Goal: Task Accomplishment & Management: Use online tool/utility

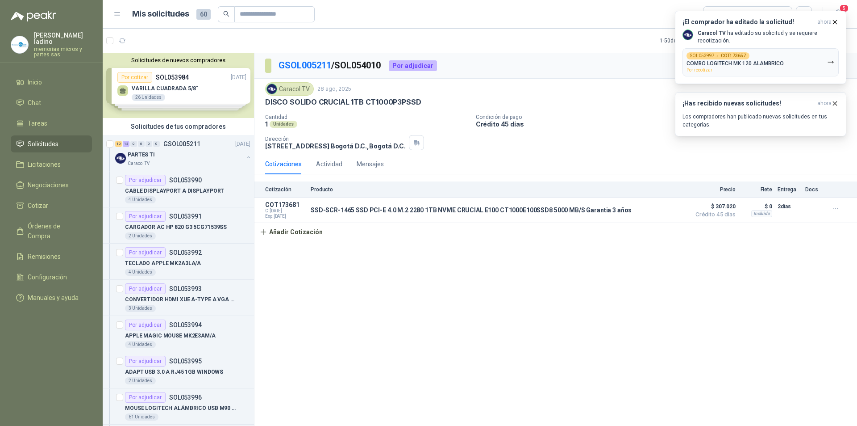
scroll to position [491, 0]
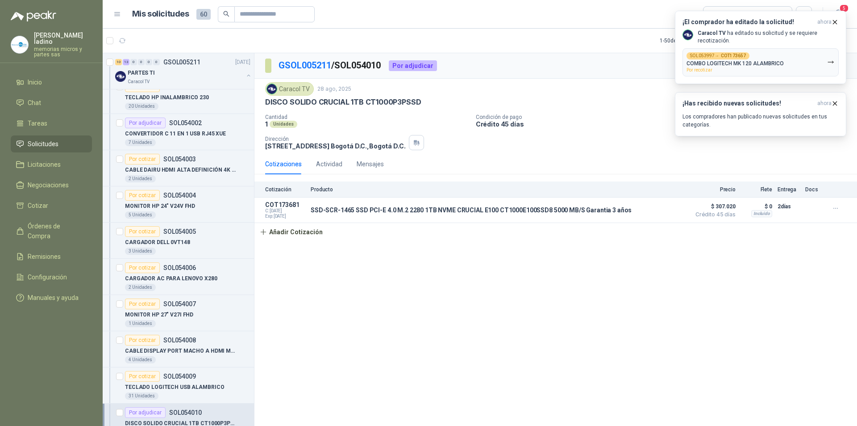
click at [34, 140] on span "Solicitudes" at bounding box center [43, 144] width 31 height 10
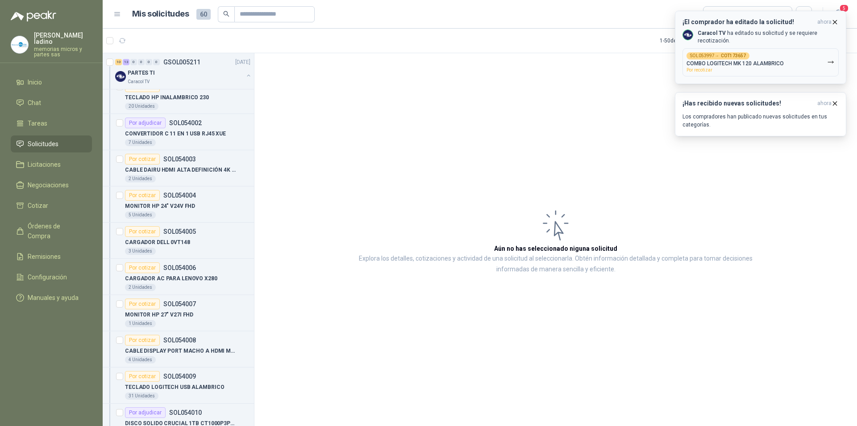
click at [717, 61] on p "COMBO LOGITECH MK 120 ALAMBRICO" at bounding box center [735, 63] width 97 height 6
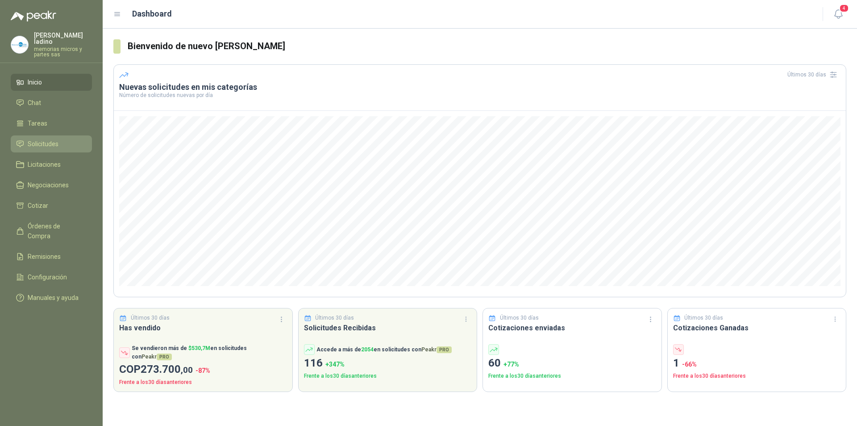
click at [35, 139] on span "Solicitudes" at bounding box center [43, 144] width 31 height 10
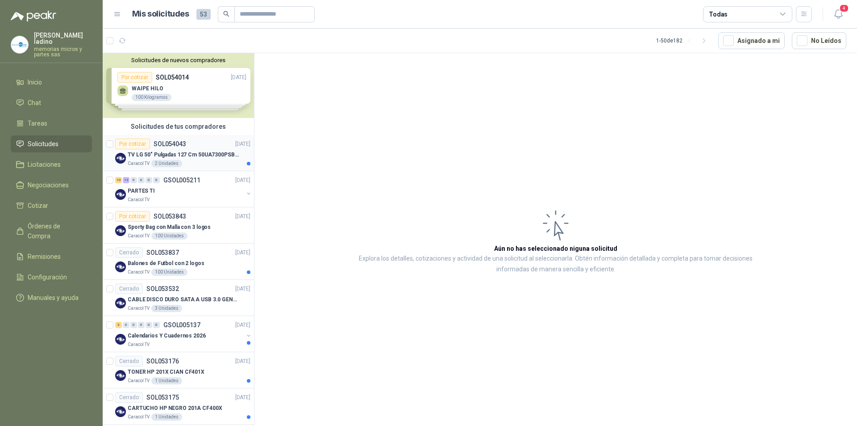
click at [133, 145] on div "Por cotizar" at bounding box center [132, 143] width 35 height 11
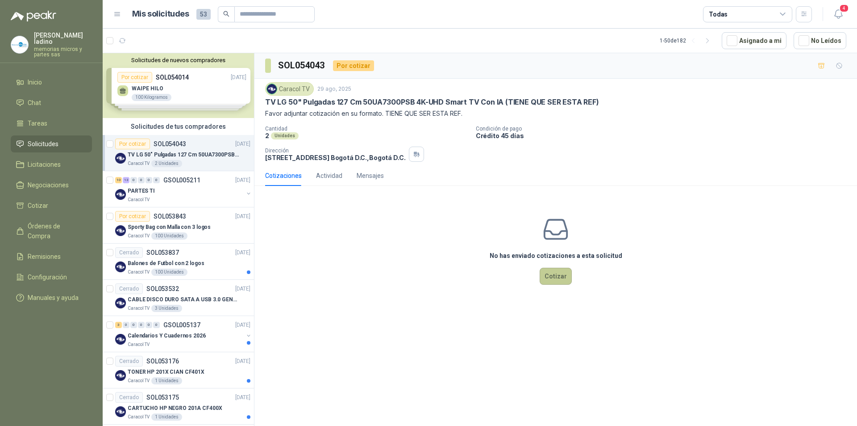
click at [566, 276] on button "Cotizar" at bounding box center [556, 275] width 32 height 17
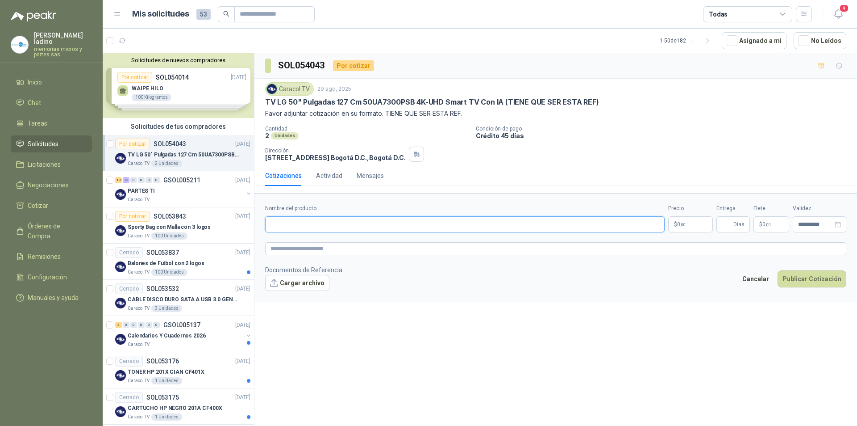
click at [315, 222] on input "Nombre del producto" at bounding box center [465, 224] width 400 height 16
paste input "**********"
type input "**********"
click at [689, 226] on p "$ 0 ,00" at bounding box center [690, 224] width 45 height 16
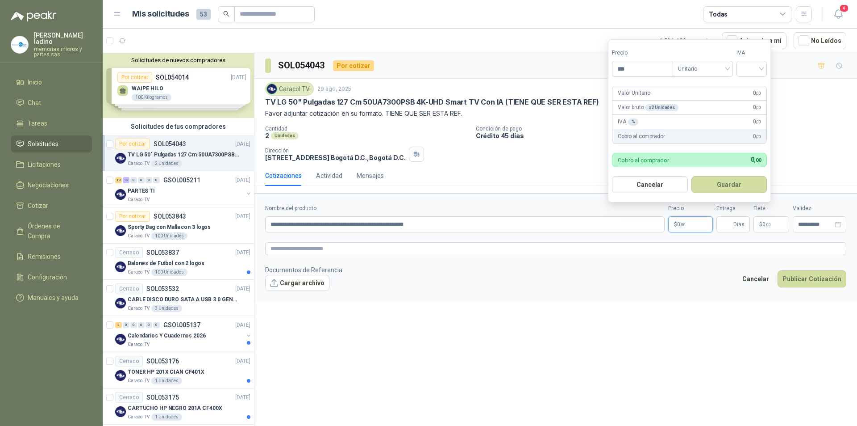
click at [678, 227] on p "$ 0 ,00" at bounding box center [690, 224] width 45 height 16
click at [635, 71] on input "***" at bounding box center [643, 68] width 60 height 15
type input "**********"
click at [730, 183] on button "Guardar" at bounding box center [730, 184] width 76 height 17
click at [748, 67] on input "search" at bounding box center [752, 67] width 20 height 13
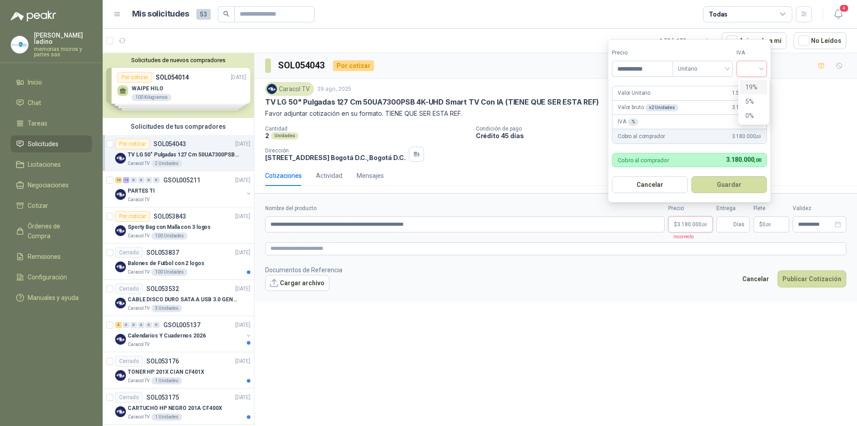
click at [751, 84] on div "19%" at bounding box center [754, 87] width 17 height 10
click at [737, 185] on button "Guardar" at bounding box center [731, 184] width 77 height 17
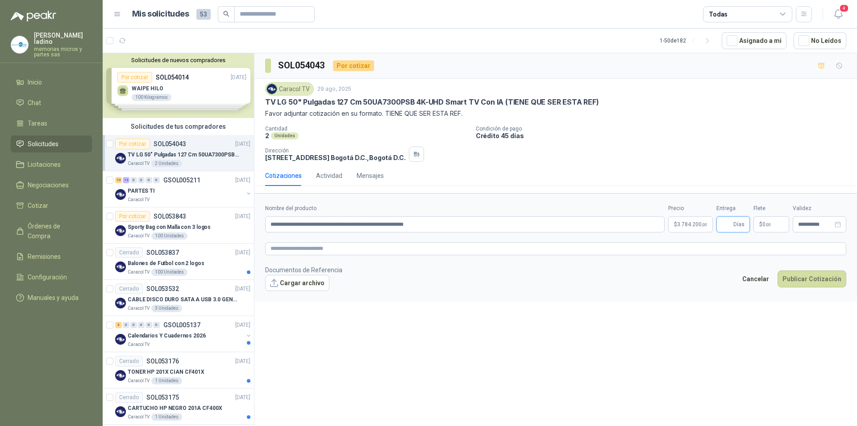
click at [729, 223] on input "Entrega" at bounding box center [727, 224] width 10 height 15
type input "*"
click at [819, 278] on button "Publicar Cotización" at bounding box center [812, 278] width 69 height 17
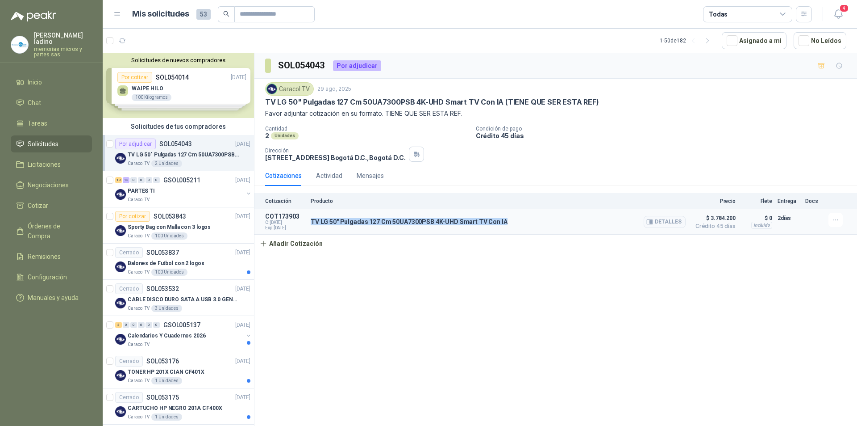
drag, startPoint x: 310, startPoint y: 217, endPoint x: 500, endPoint y: 217, distance: 189.8
click at [500, 217] on article "COT173903 C: 29/08/2025 Exp: 13/09/2025 TV LG 50" Pulgadas 127 Cm 50UA7300PSB 4…" at bounding box center [556, 221] width 603 height 25
copy p "TV LG 50" Pulgadas 127 Cm 50UA7300PSB 4K-UHD Smart TV Con IA"
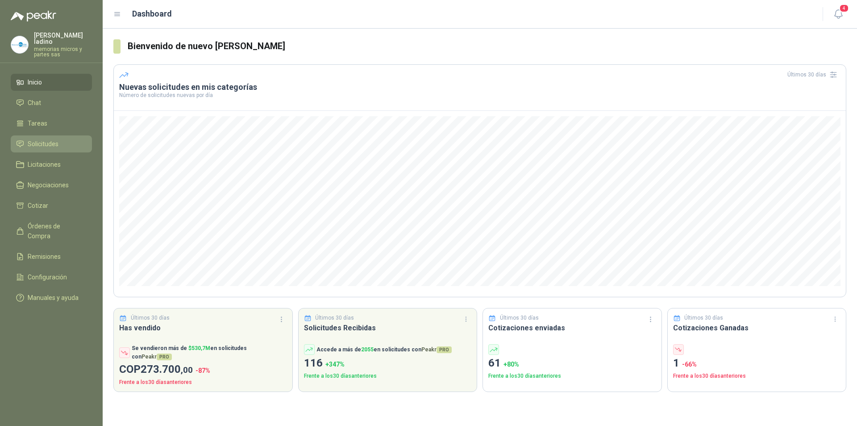
click at [44, 139] on span "Solicitudes" at bounding box center [43, 144] width 31 height 10
